Goal: Information Seeking & Learning: Learn about a topic

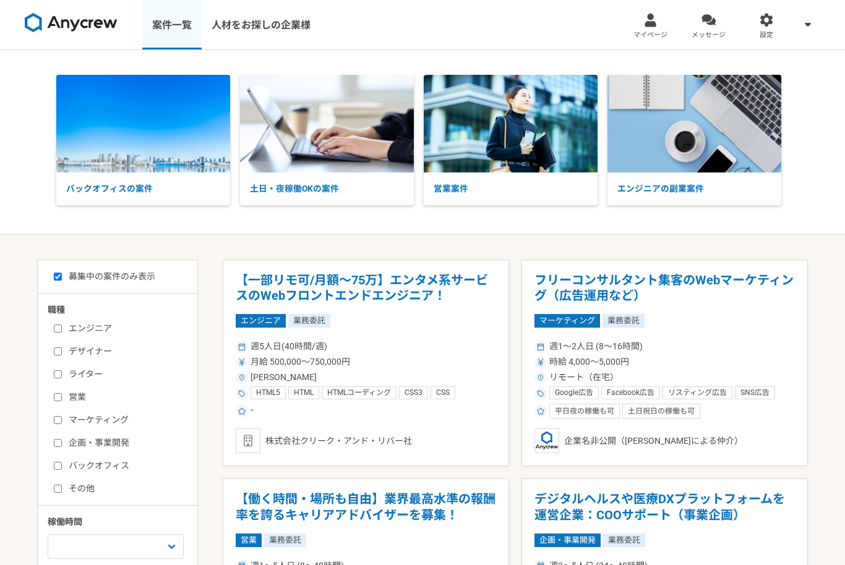
click at [177, 24] on link "案件一覧" at bounding box center [171, 24] width 59 height 49
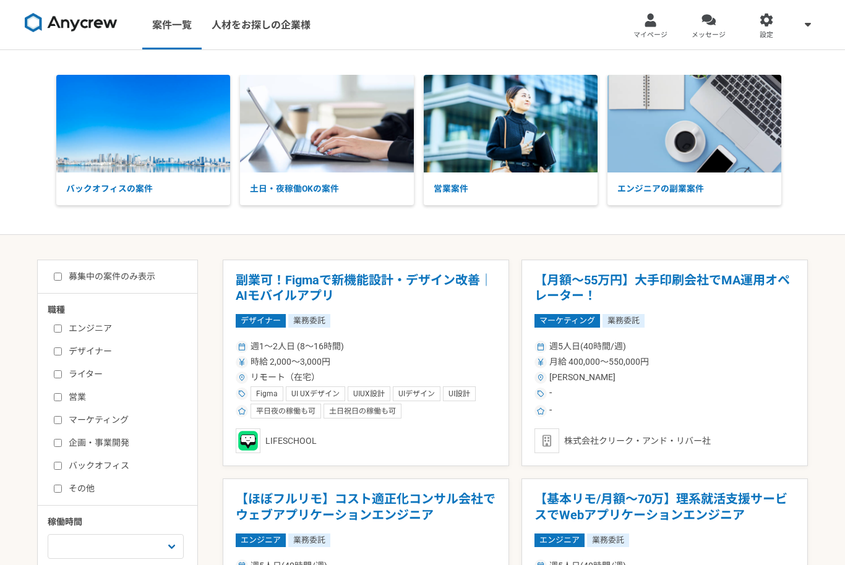
click at [54, 274] on input "募集中の案件のみ表示" at bounding box center [58, 277] width 8 height 8
checkbox input "true"
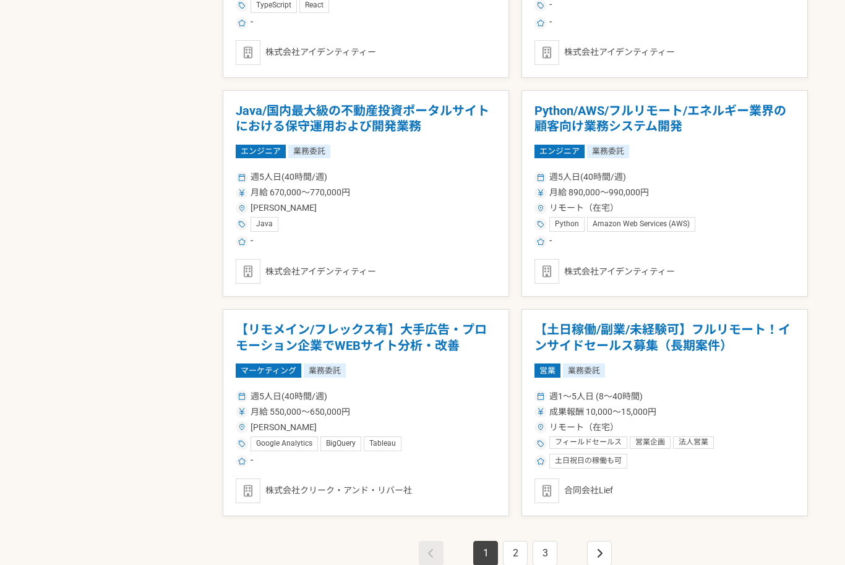
scroll to position [1924, 0]
click at [709, 331] on h1 "【土日稼働/副業/未経験可】フルリモート！インサイドセールス募集（長期案件）" at bounding box center [664, 338] width 260 height 32
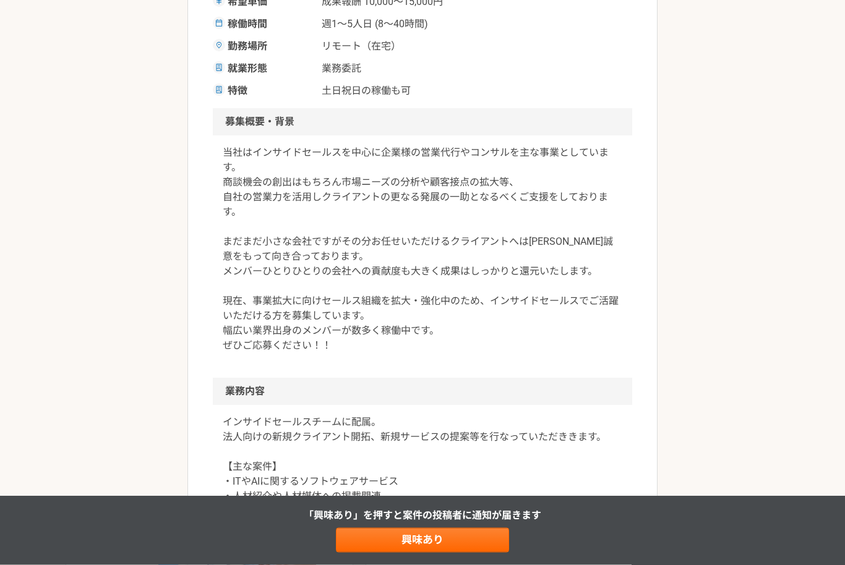
scroll to position [347, 0]
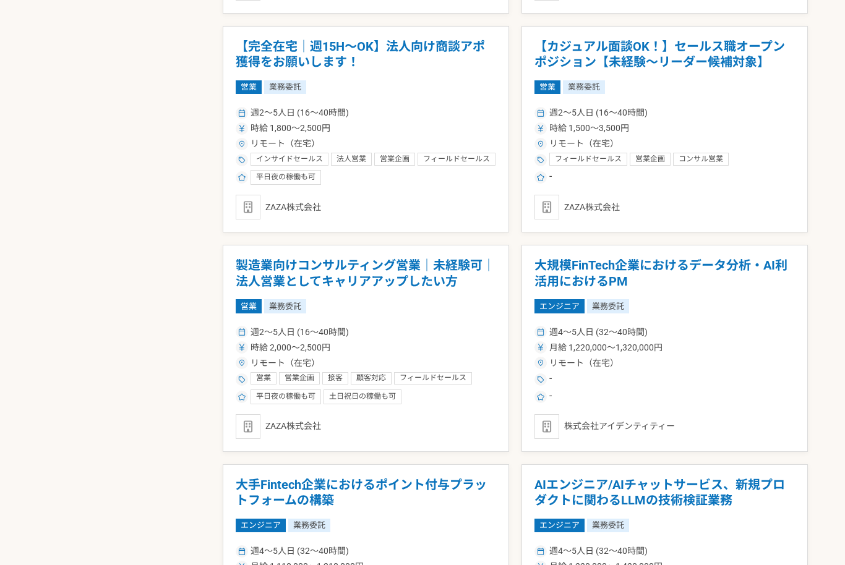
scroll to position [888, 0]
